Goal: Information Seeking & Learning: Learn about a topic

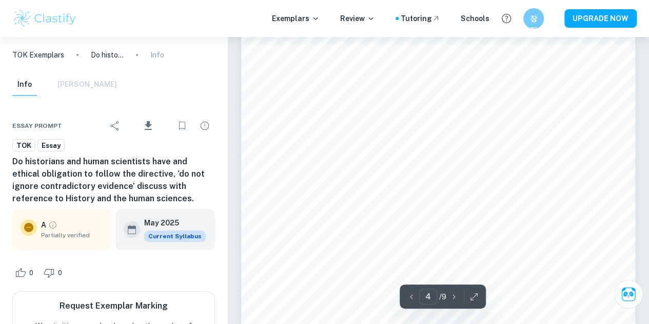
scroll to position [1966, 0]
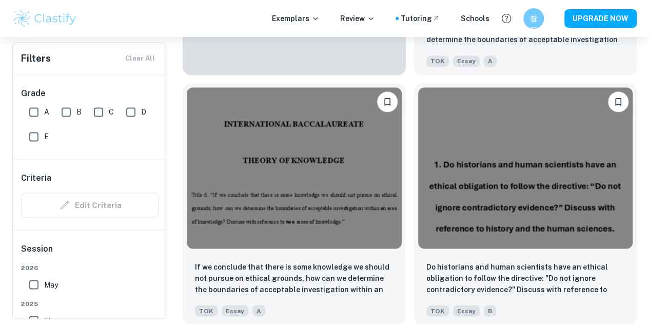
scroll to position [791, 0]
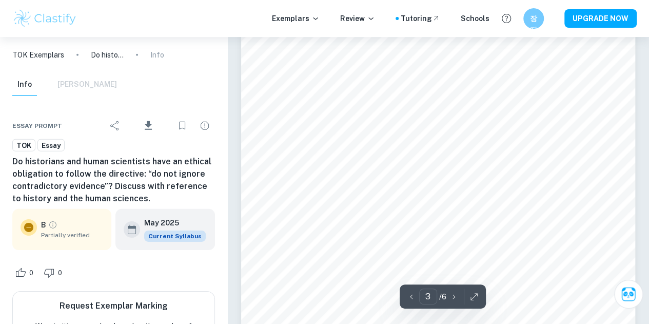
scroll to position [1488, 0]
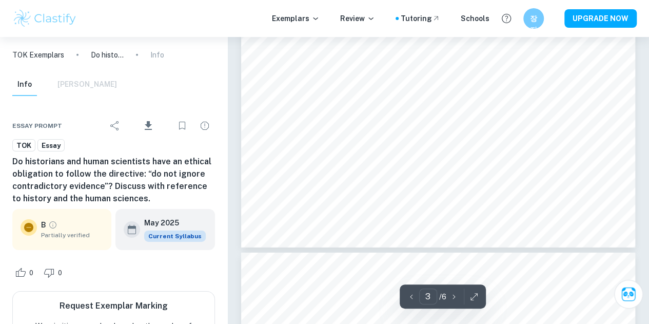
type input "4"
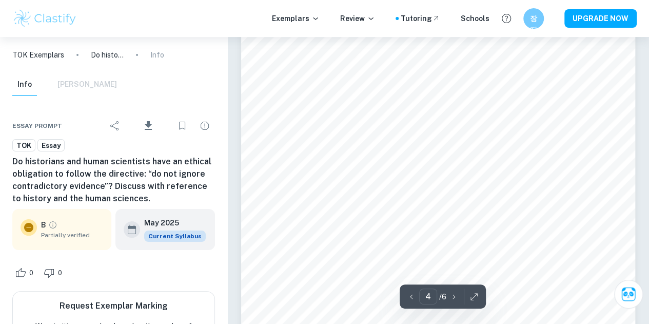
scroll to position [1916, 0]
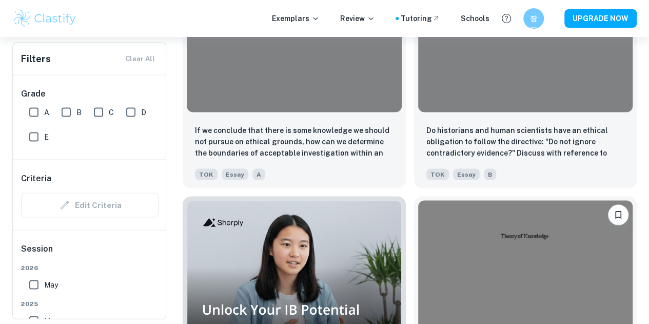
scroll to position [928, 0]
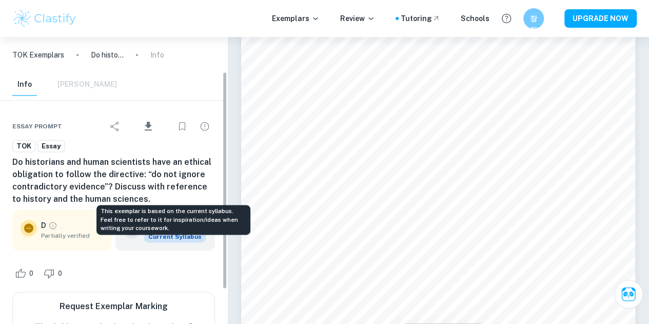
scroll to position [91, 0]
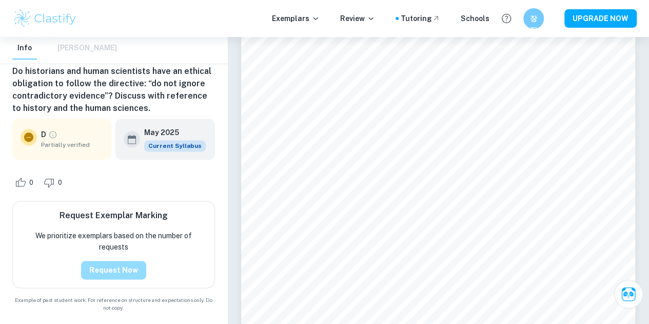
click at [136, 266] on button "Request Now" at bounding box center [113, 270] width 65 height 18
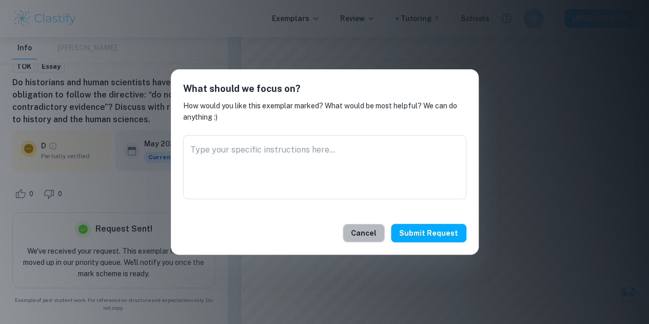
click at [382, 235] on button "Cancel" at bounding box center [364, 233] width 42 height 18
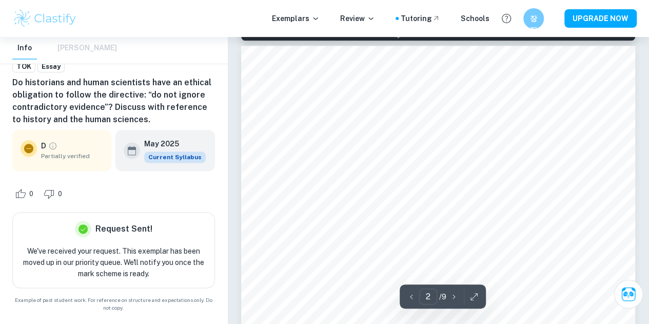
scroll to position [579, 0]
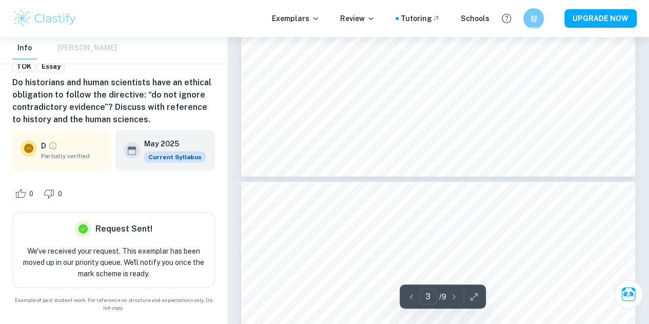
type input "4"
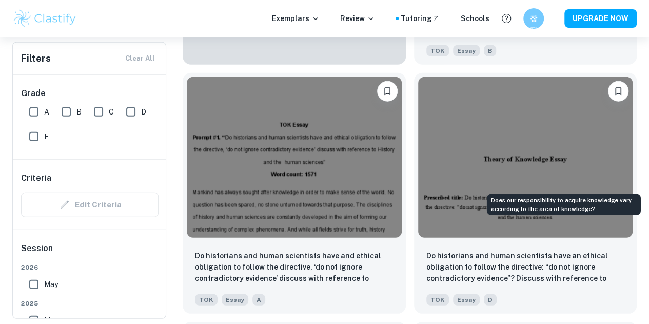
scroll to position [1300, 0]
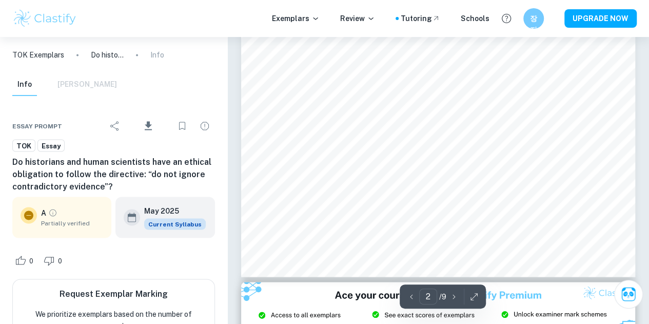
scroll to position [869, 0]
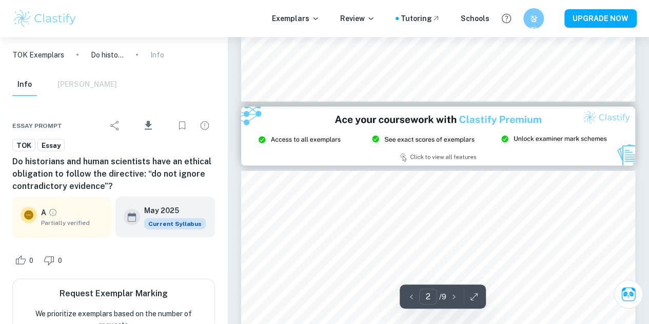
type input "3"
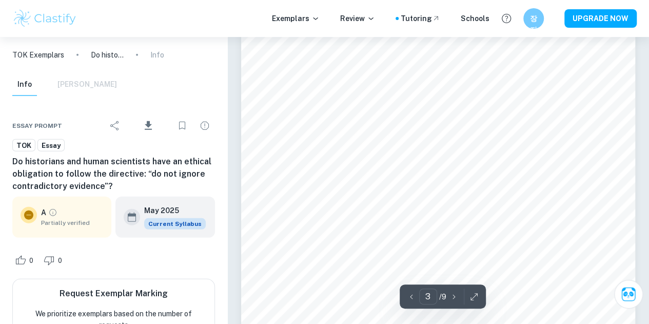
scroll to position [1323, 0]
